Goal: Find contact information: Find contact information

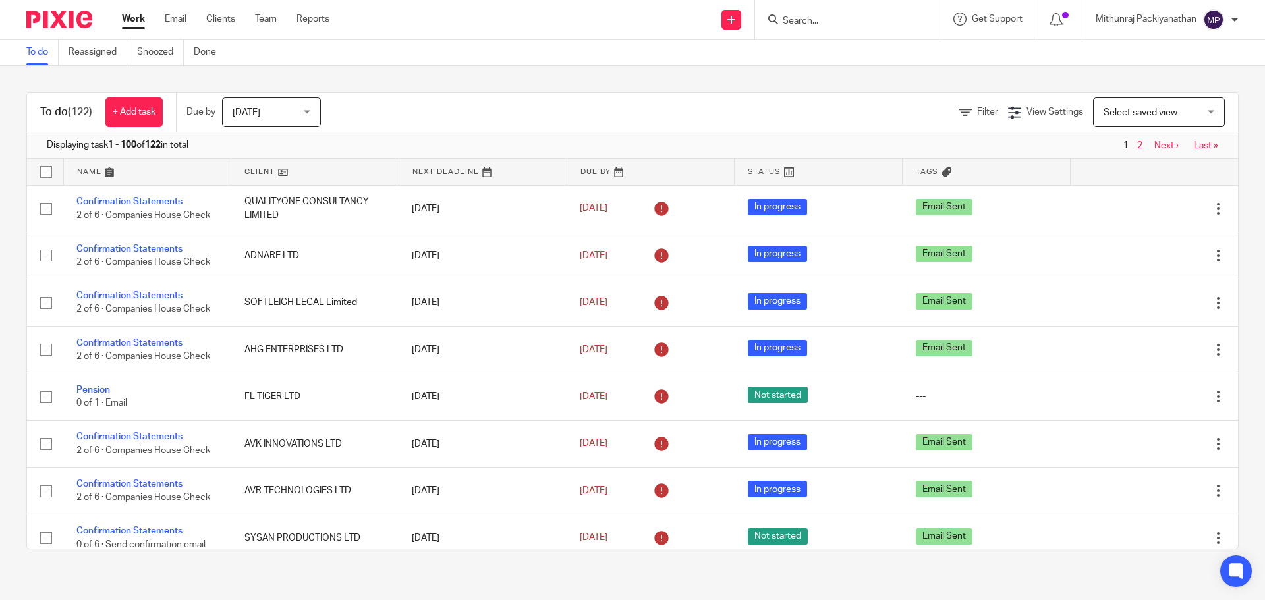
click at [841, 26] on input "Search" at bounding box center [840, 22] width 119 height 12
paste input "VOYAGER INFOSEC LTD"
type input "VOYAGER INFOSEC LTD"
click at [839, 41] on div "VOYAGER INFOSEC LTD Manish Jain < manish_jai@hotmail.com >" at bounding box center [890, 56] width 244 height 51
click at [887, 53] on link at bounding box center [890, 56] width 223 height 30
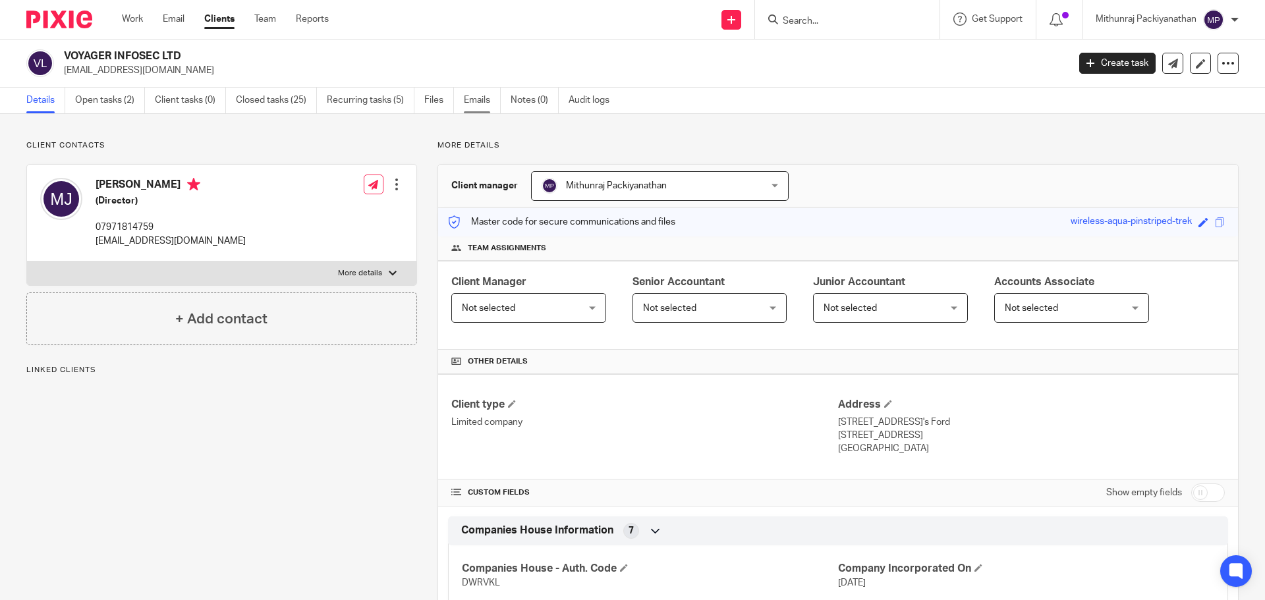
click at [474, 96] on link "Emails" at bounding box center [482, 101] width 37 height 26
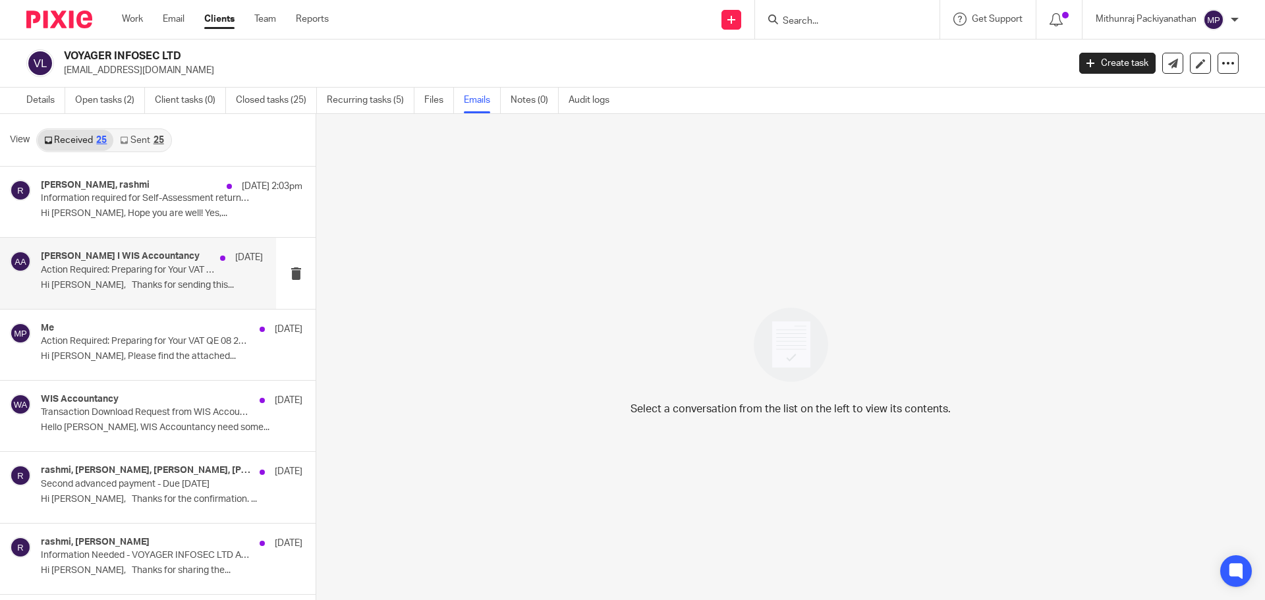
click at [140, 260] on h4 "[PERSON_NAME] I WIS Accountancy" at bounding box center [120, 256] width 159 height 11
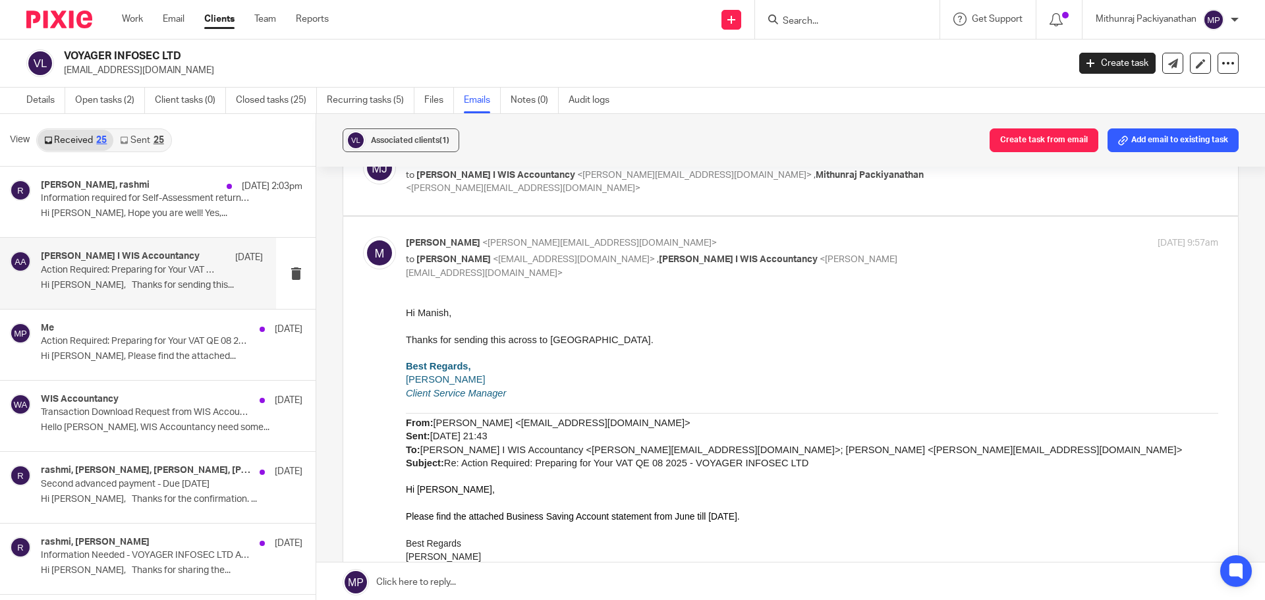
scroll to position [373, 0]
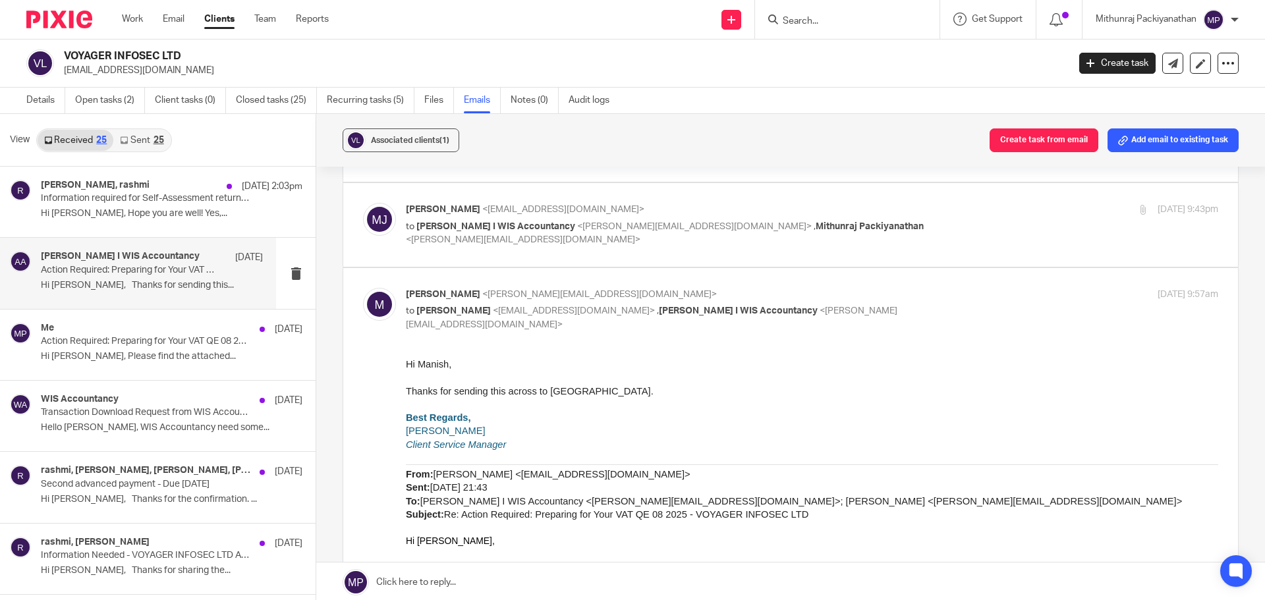
click at [636, 253] on label at bounding box center [790, 225] width 895 height 84
click at [363, 203] on input "checkbox" at bounding box center [362, 202] width 1 height 1
checkbox input "true"
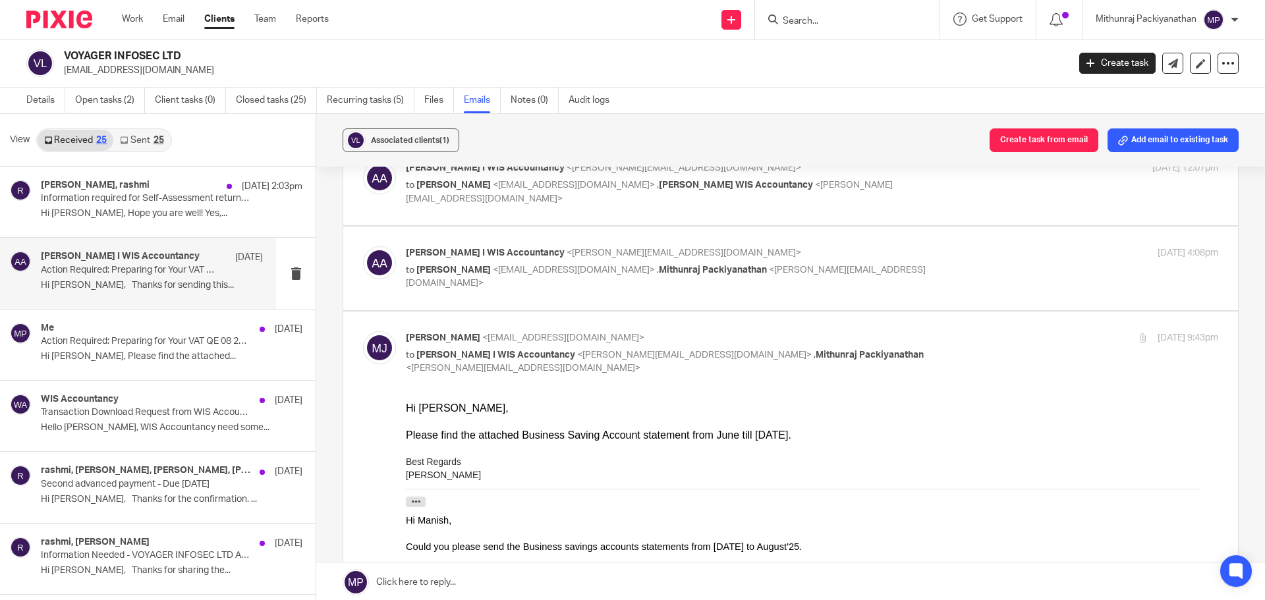
scroll to position [242, 0]
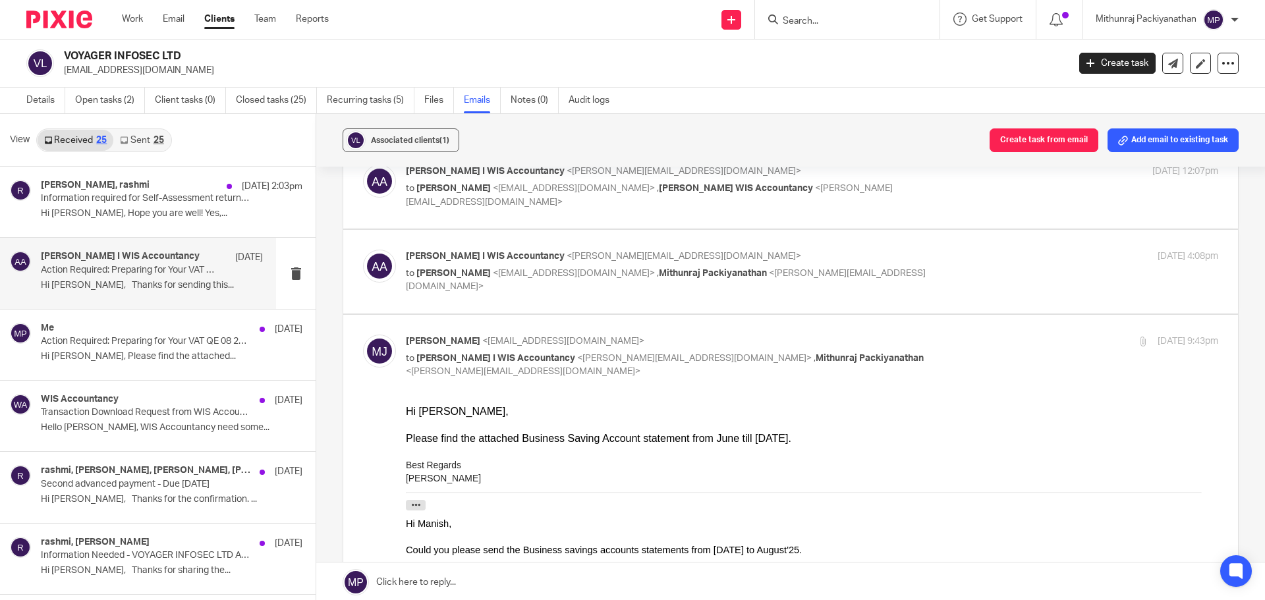
click at [624, 284] on div "[PERSON_NAME] I WIS Accountancy <[PERSON_NAME][EMAIL_ADDRESS][DOMAIN_NAME]> to …" at bounding box center [790, 272] width 855 height 44
click at [642, 285] on div "[PERSON_NAME] I WIS Accountancy <[PERSON_NAME][EMAIL_ADDRESS][DOMAIN_NAME]> to …" at bounding box center [790, 272] width 855 height 44
click at [666, 204] on div "[PERSON_NAME] I WIS Accountancy <[PERSON_NAME][EMAIL_ADDRESS][DOMAIN_NAME]> to …" at bounding box center [790, 187] width 855 height 44
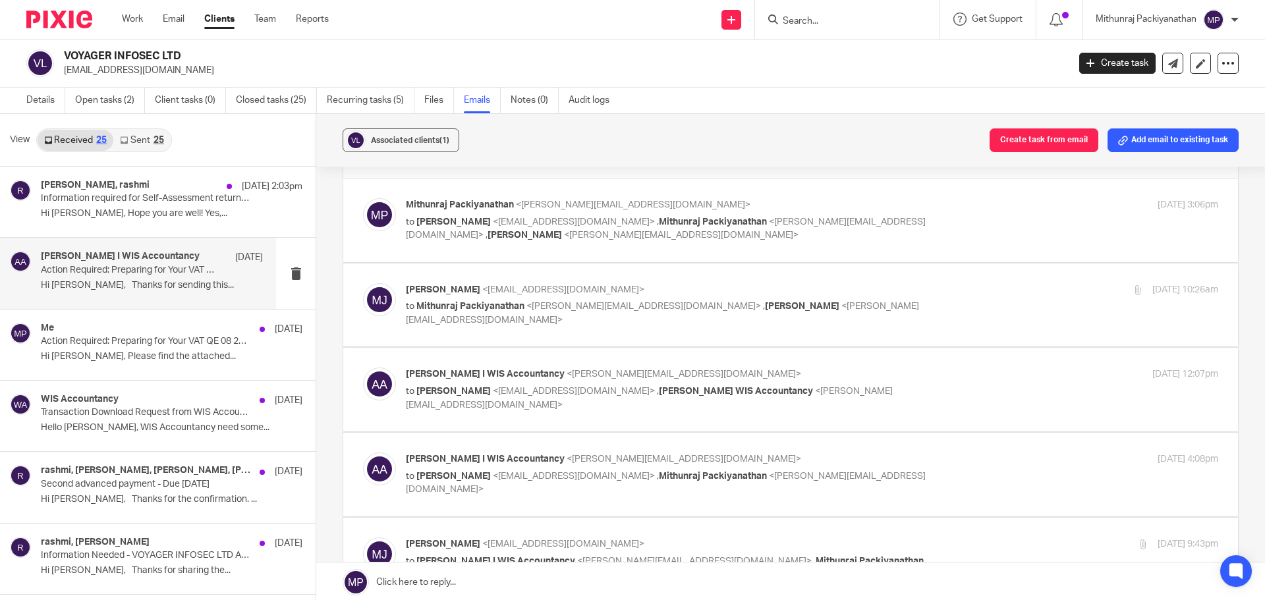
scroll to position [0, 0]
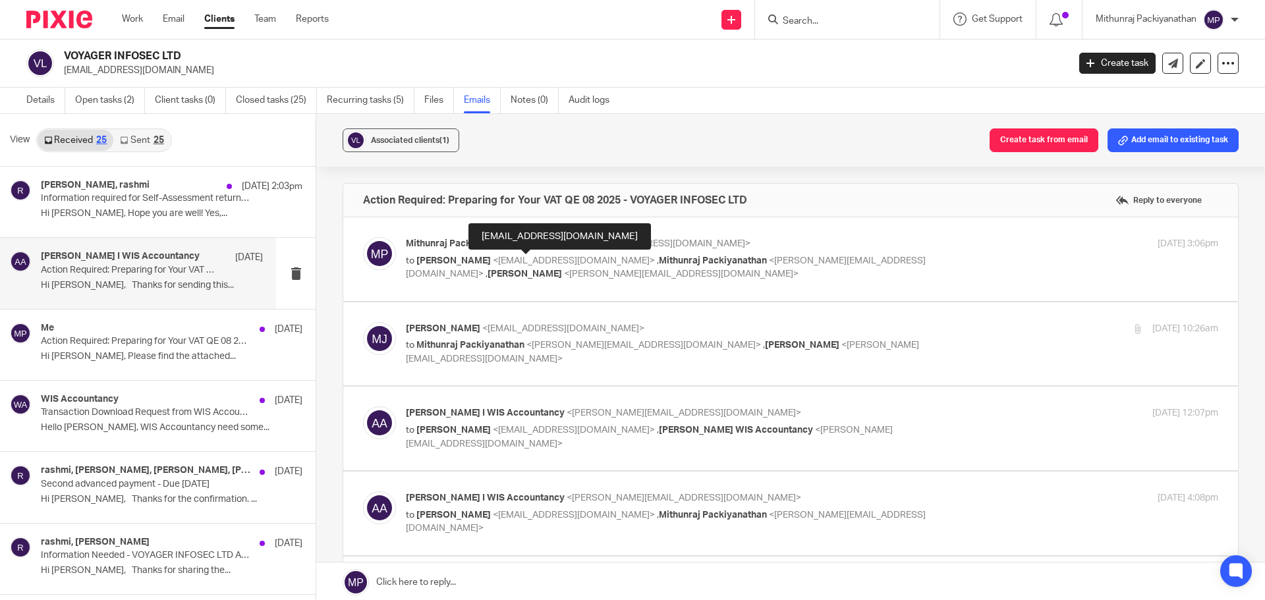
click at [537, 263] on span "<[EMAIL_ADDRESS][DOMAIN_NAME]>" at bounding box center [574, 260] width 162 height 9
checkbox input "true"
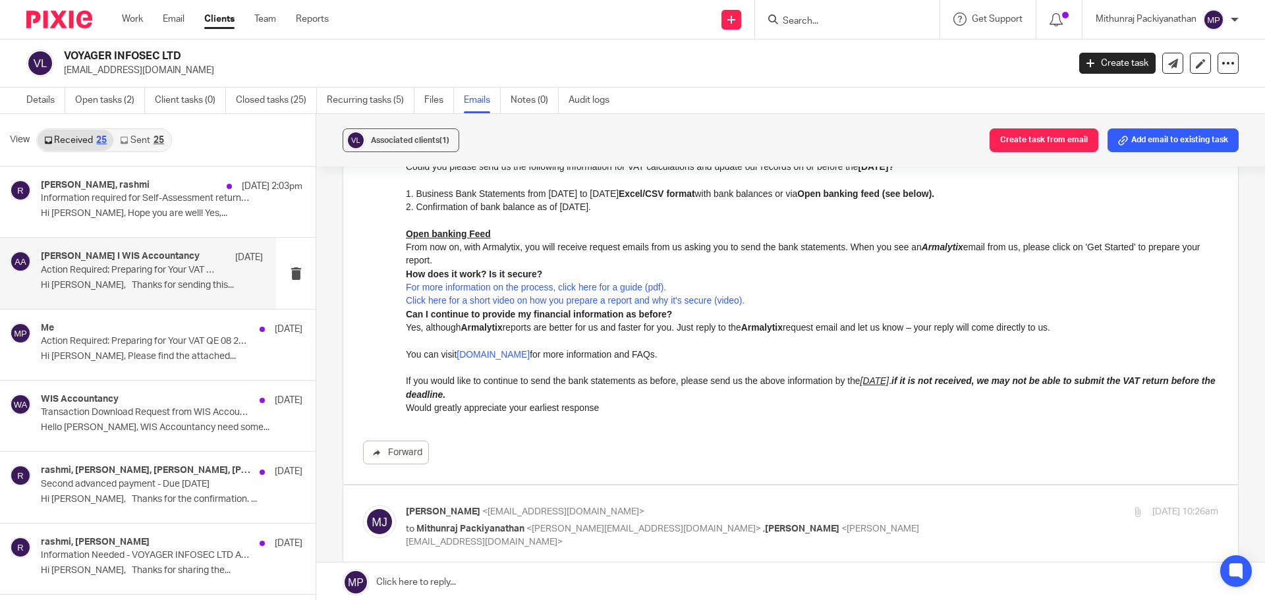
scroll to position [263, 0]
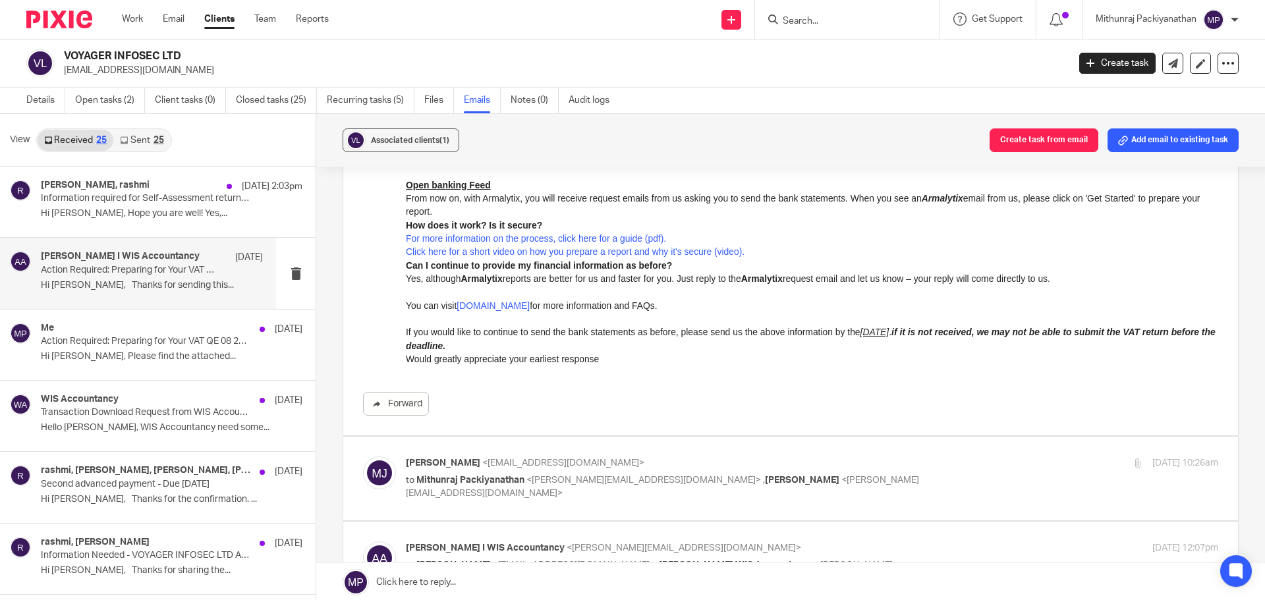
click at [552, 464] on span "<[EMAIL_ADDRESS][DOMAIN_NAME]>" at bounding box center [563, 462] width 162 height 9
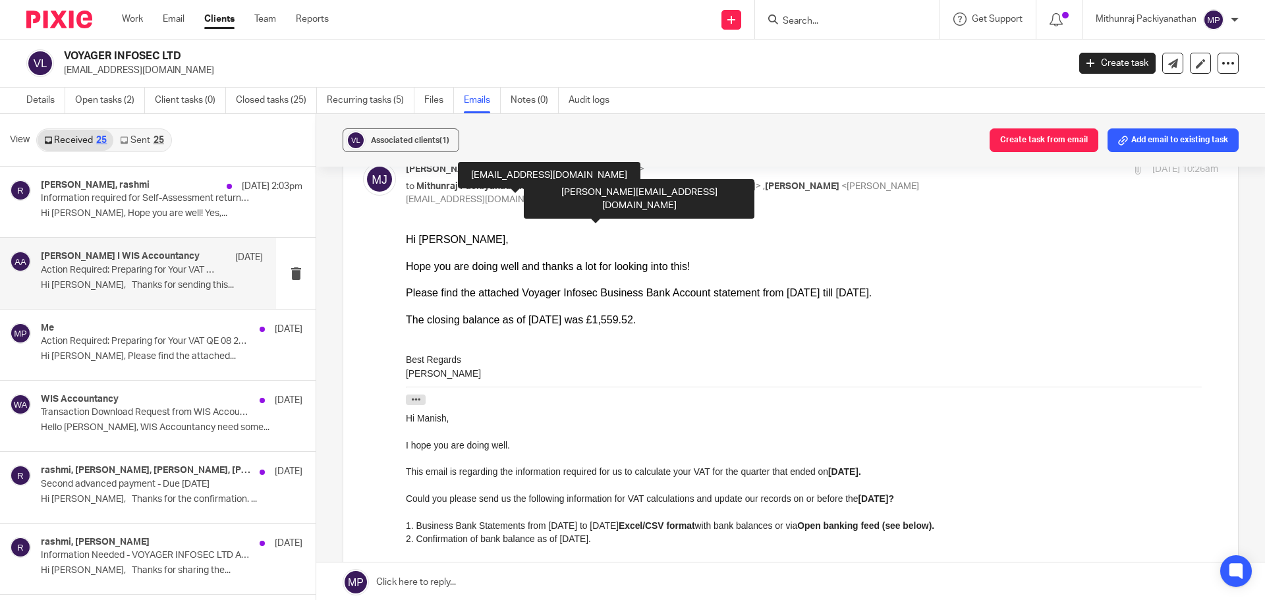
scroll to position [527, 0]
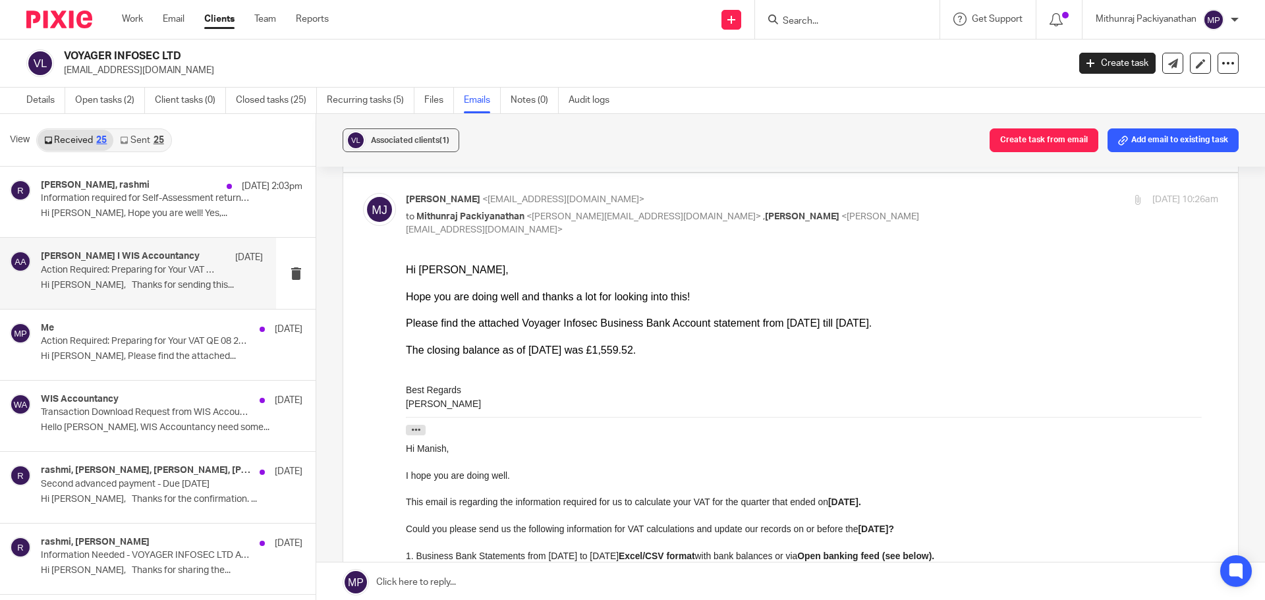
click at [1132, 204] on div at bounding box center [1137, 200] width 10 height 10
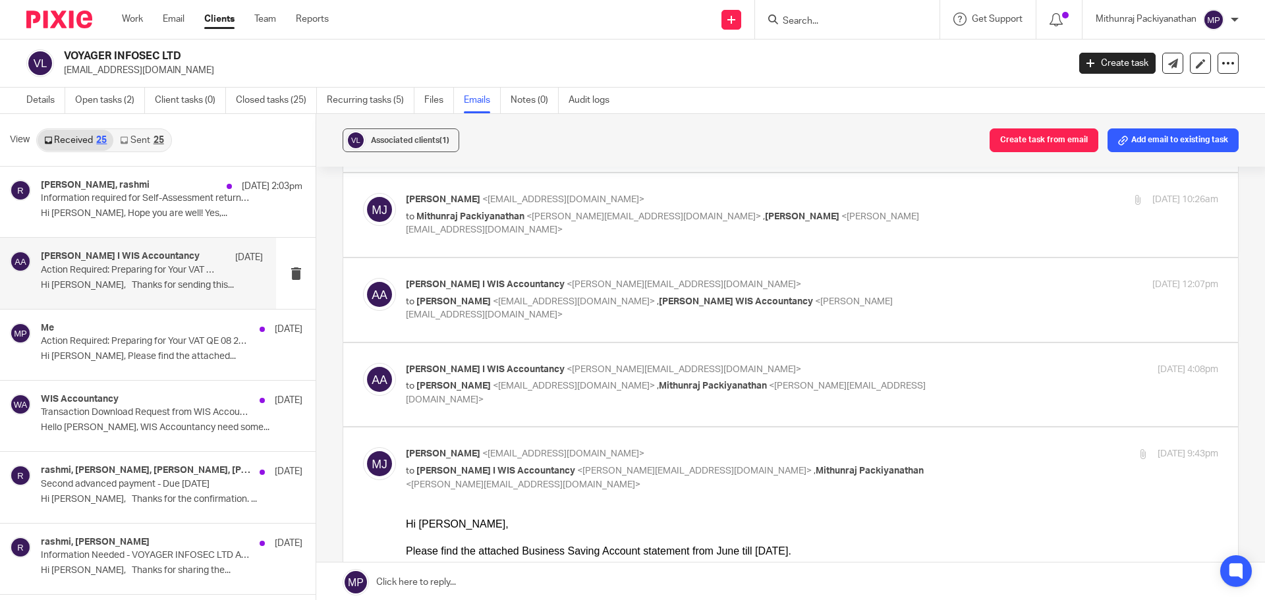
click at [978, 223] on div "[PERSON_NAME] <[EMAIL_ADDRESS][DOMAIN_NAME]> to [PERSON_NAME] <[PERSON_NAME][EM…" at bounding box center [812, 215] width 812 height 44
checkbox input "true"
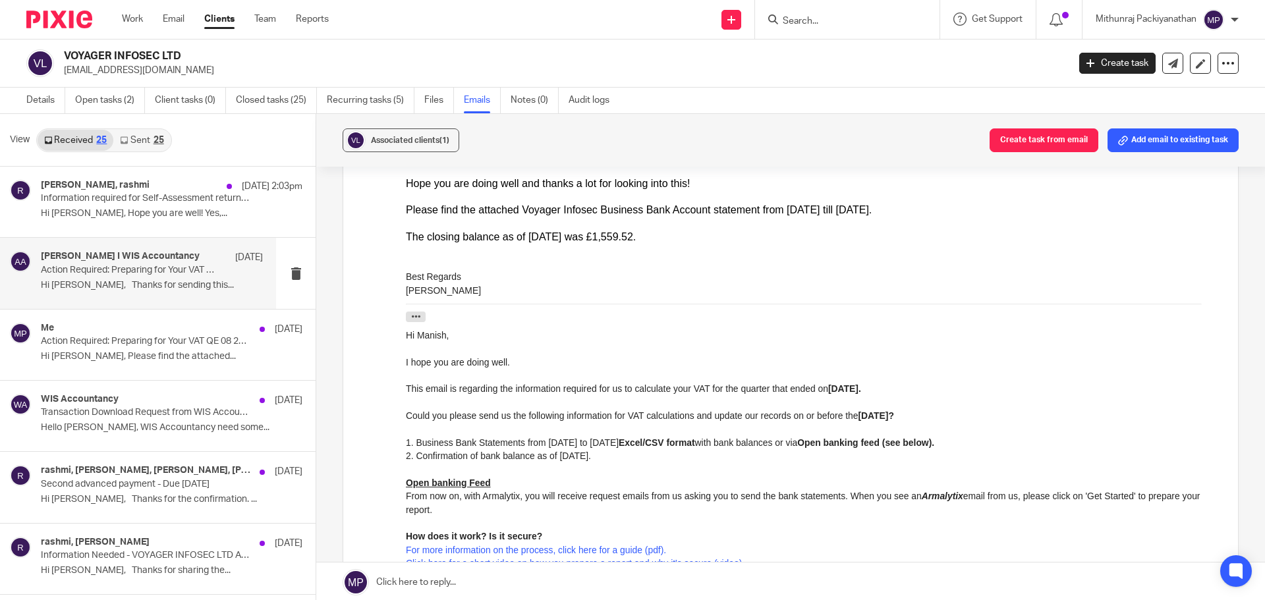
scroll to position [659, 0]
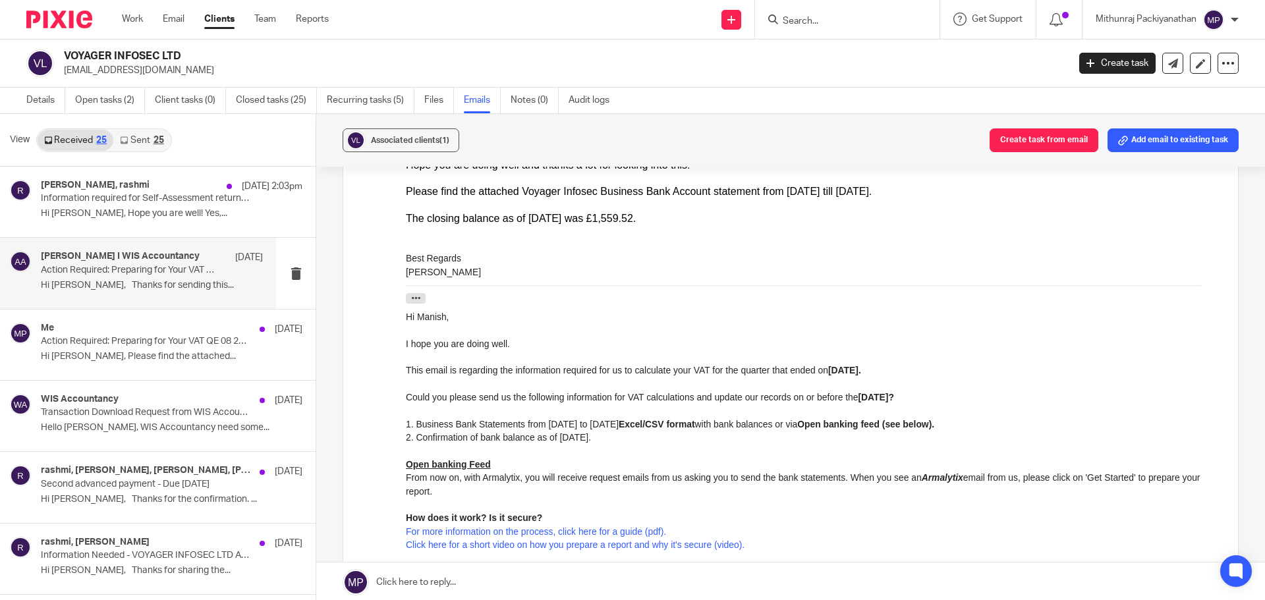
drag, startPoint x: 194, startPoint y: 70, endPoint x: 63, endPoint y: 76, distance: 130.6
click at [63, 76] on div "VOYAGER INFOSEC LTD [EMAIL_ADDRESS][DOMAIN_NAME]" at bounding box center [542, 63] width 1033 height 28
copy p "[EMAIL_ADDRESS][DOMAIN_NAME]"
click at [827, 16] on input "Search" at bounding box center [840, 22] width 119 height 12
paste input "[PERSON_NAME] SOFTWARE CONSULTANCY LIMITED"
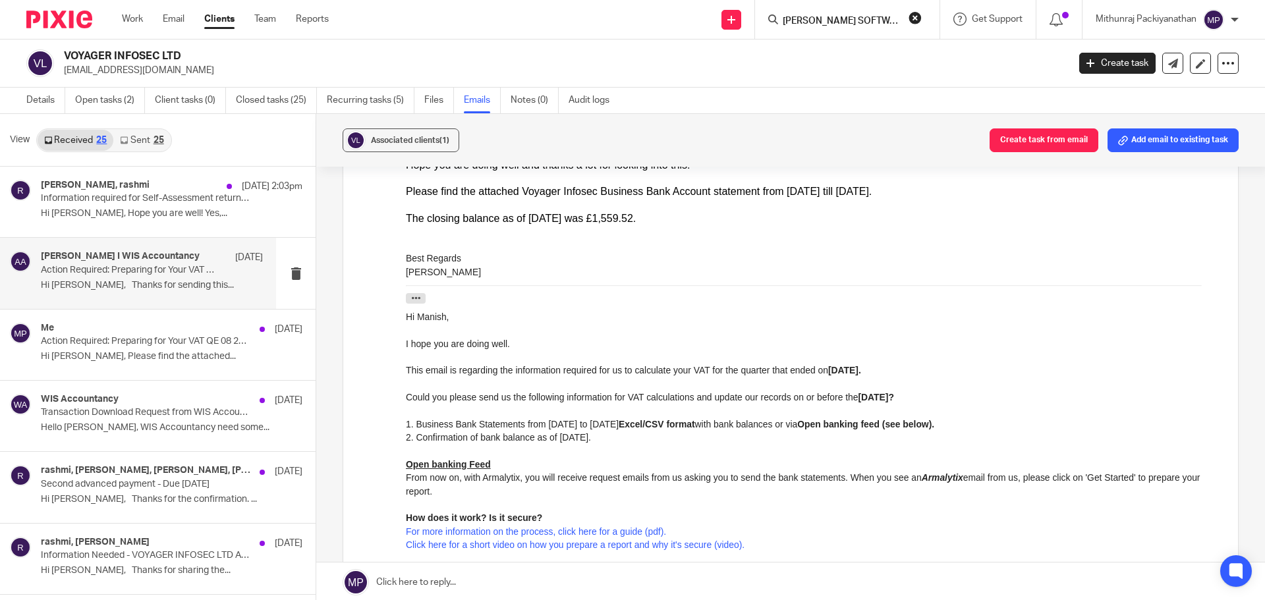
scroll to position [0, 59]
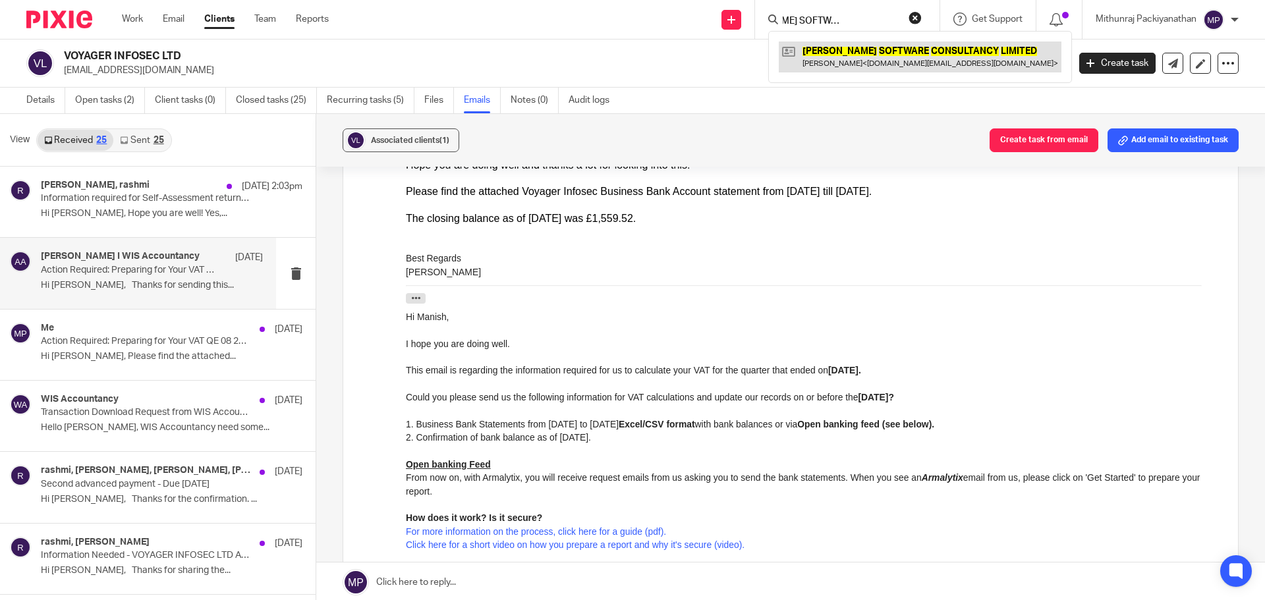
type input "[PERSON_NAME] SOFTWARE CONSULTANCY LIMITED"
click at [820, 52] on link at bounding box center [920, 56] width 283 height 30
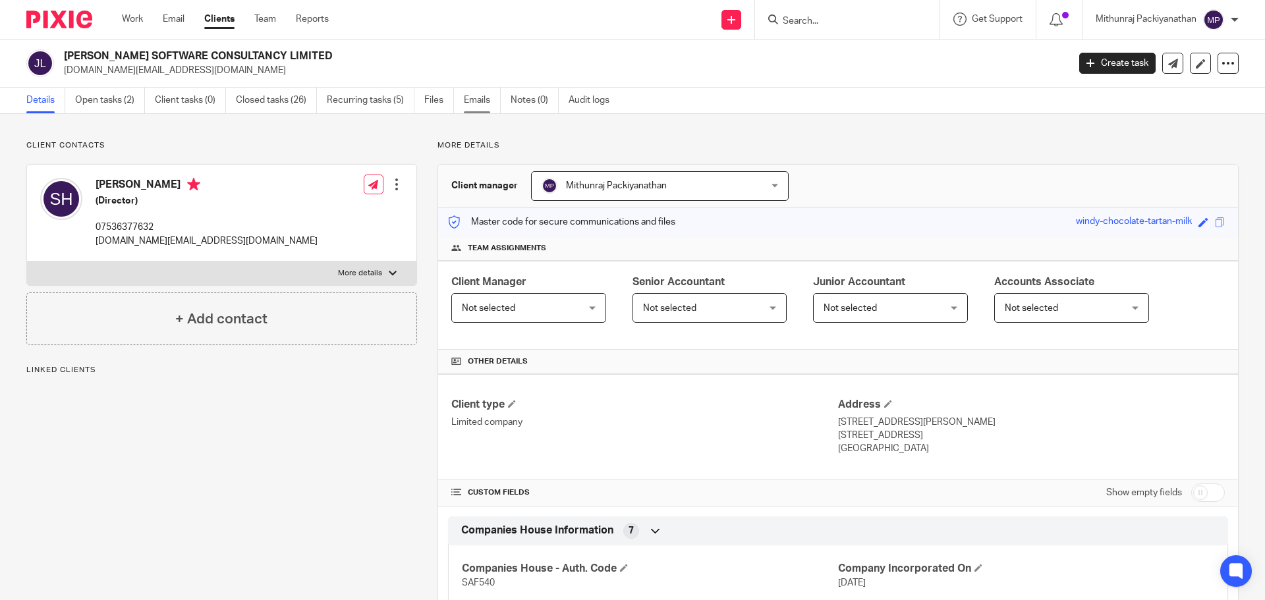
click at [478, 97] on link "Emails" at bounding box center [482, 101] width 37 height 26
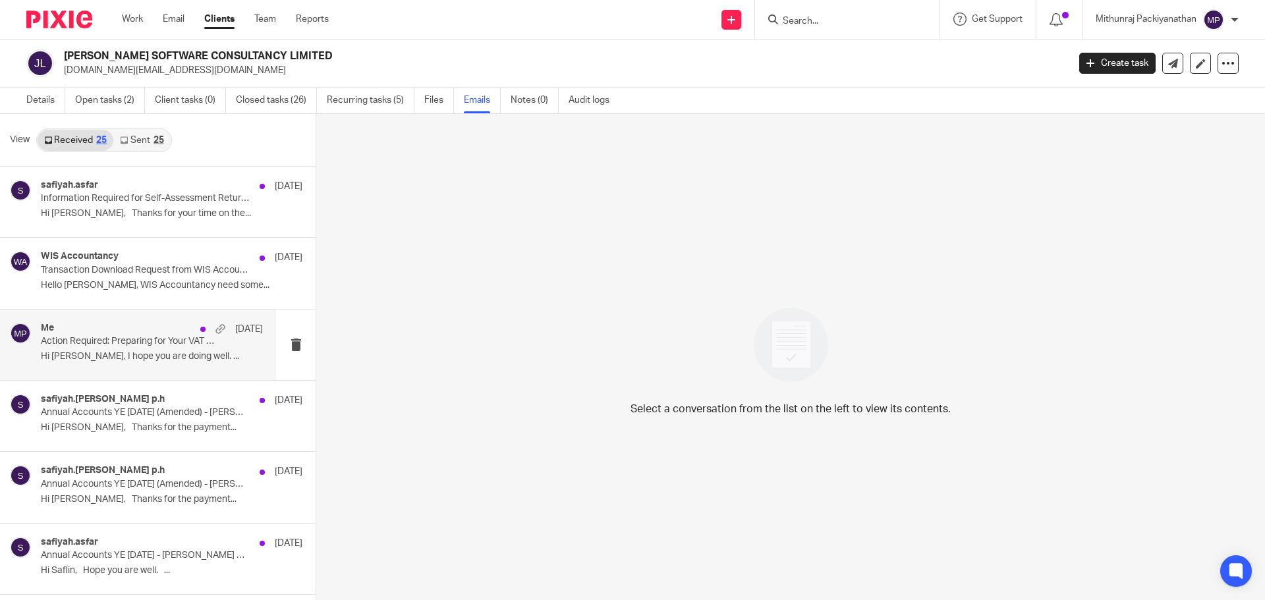
click at [146, 333] on div "Me 8 Sep" at bounding box center [152, 329] width 222 height 13
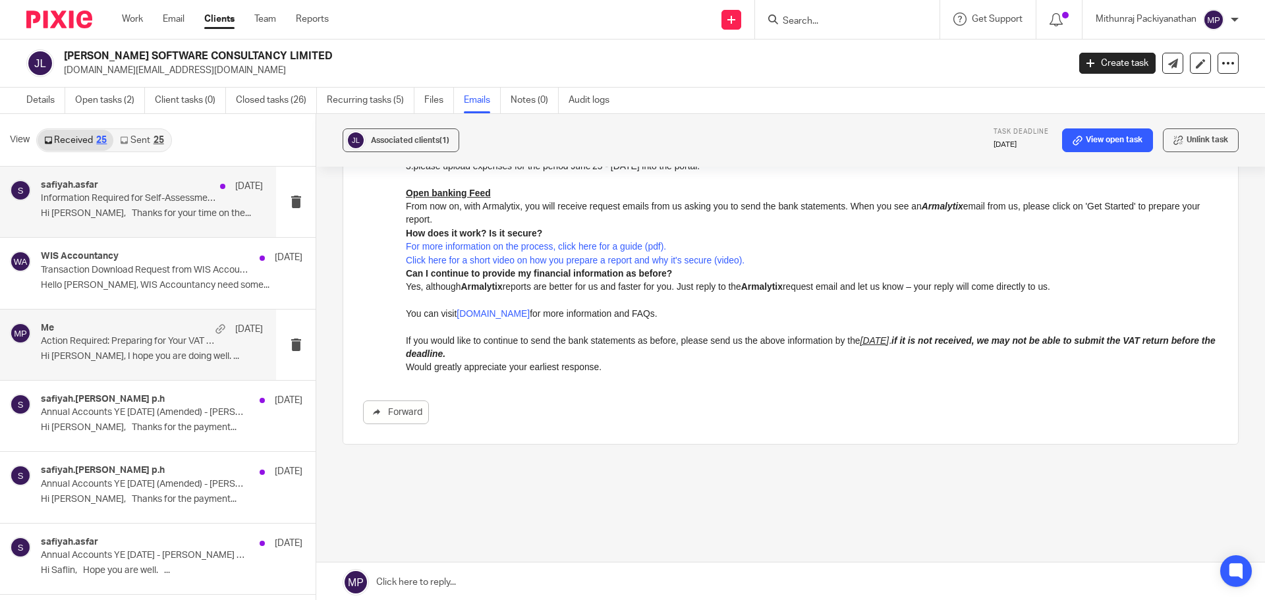
click at [101, 201] on p "Information Required for Self-Assessment Return 2024/25 - Saflin/Asha" at bounding box center [130, 198] width 178 height 11
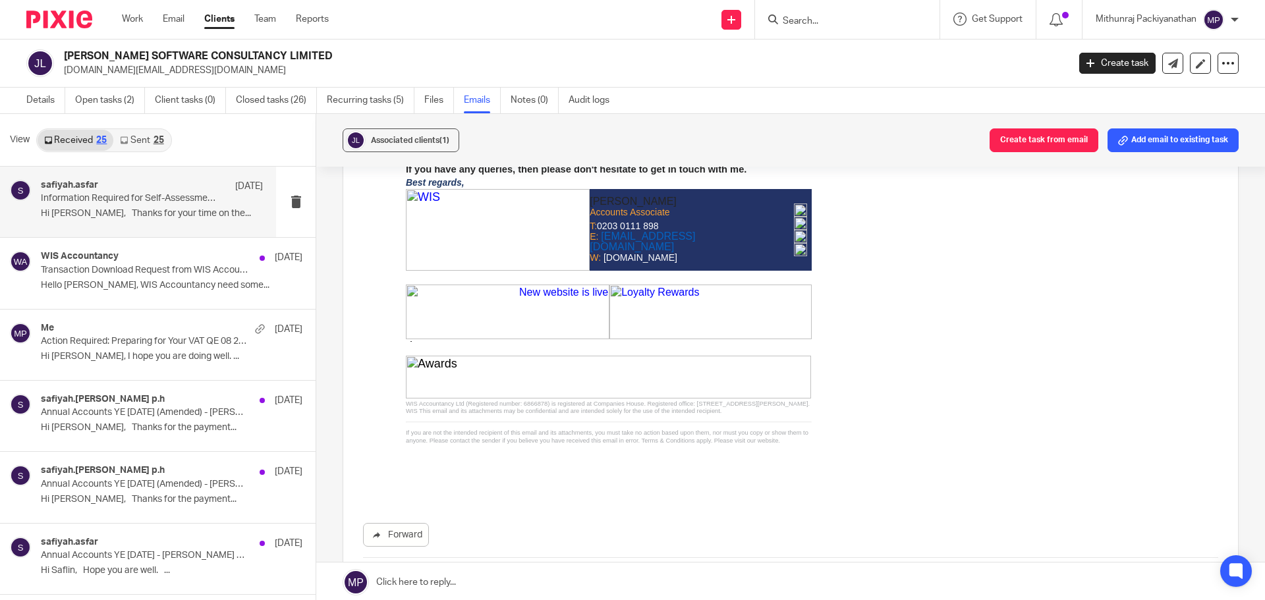
scroll to position [850, 0]
